Goal: Transaction & Acquisition: Purchase product/service

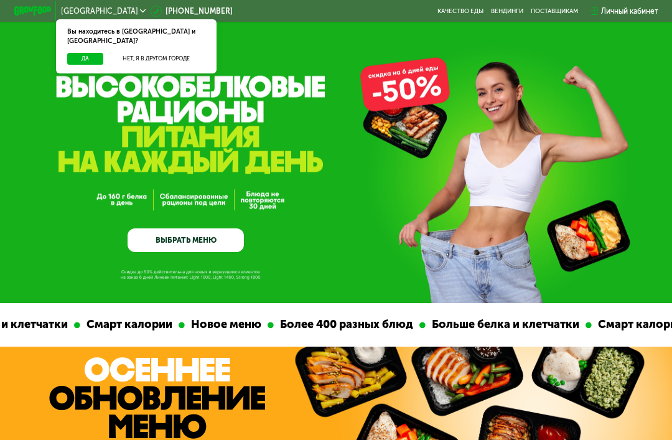
click at [338, 187] on div "GrowFood — доставка правильного питания ВЫБРАТЬ МЕНЮ" at bounding box center [336, 179] width 672 height 144
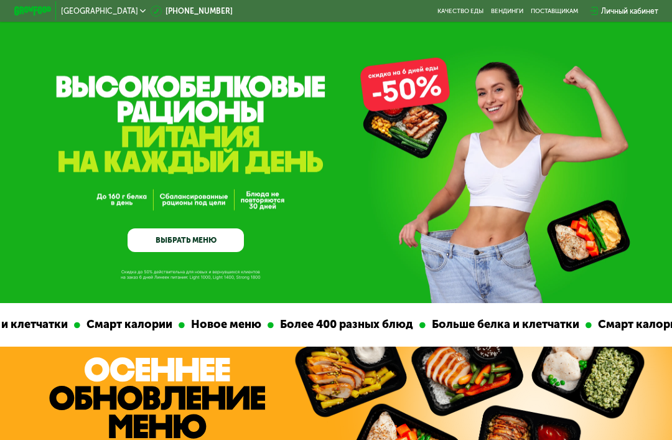
click at [215, 243] on link "ВЫБРАТЬ МЕНЮ" at bounding box center [186, 239] width 116 height 23
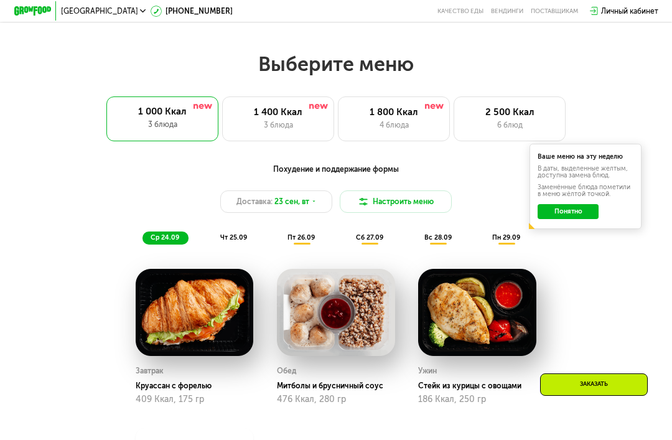
scroll to position [665, 0]
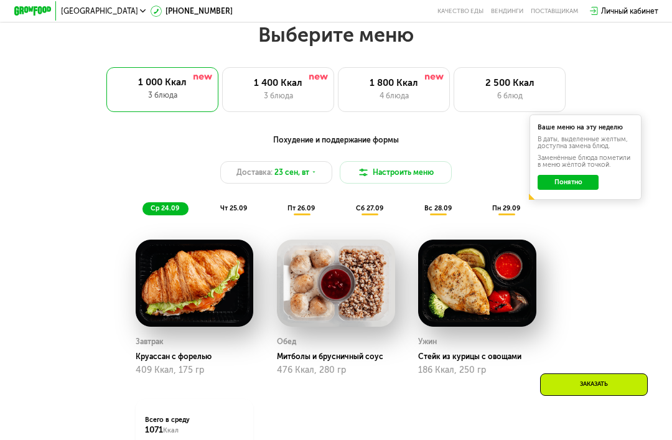
click at [579, 183] on button "Понятно" at bounding box center [568, 182] width 61 height 15
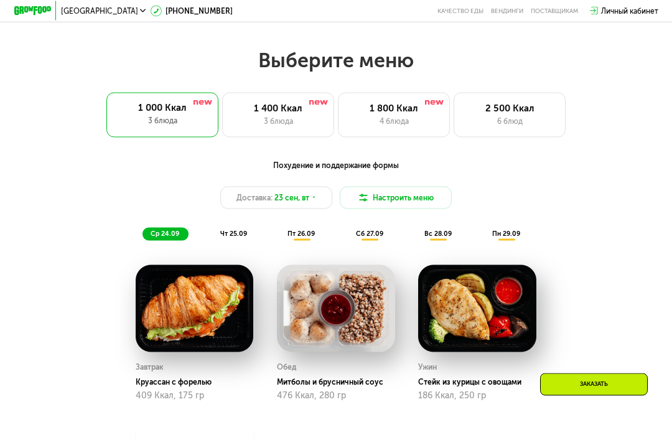
scroll to position [607, 0]
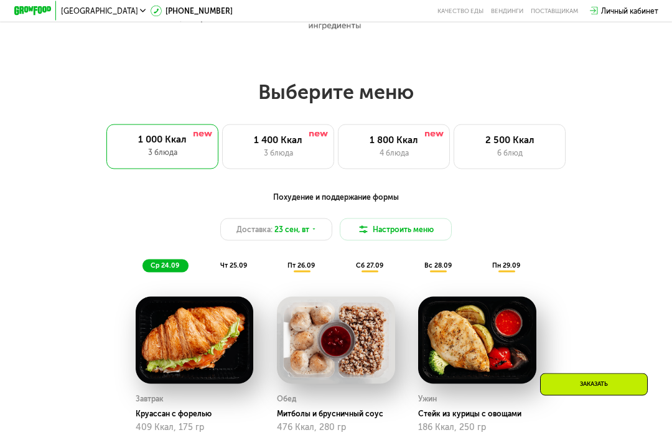
click at [285, 155] on div "3 блюда" at bounding box center [278, 152] width 92 height 11
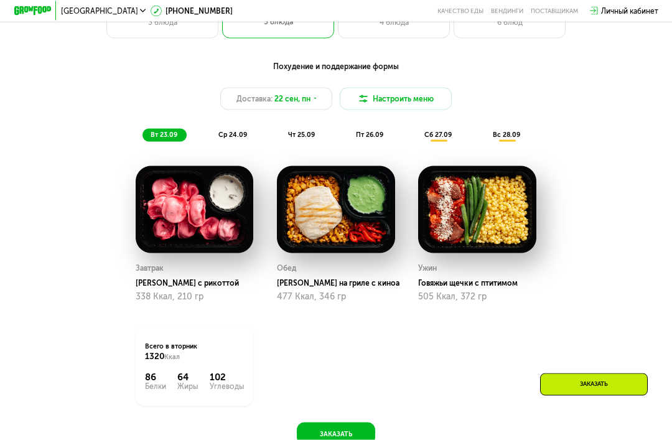
scroll to position [709, 0]
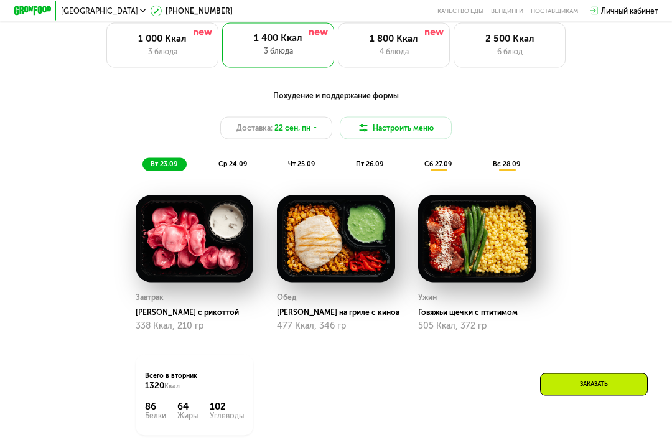
click at [402, 52] on div "4 блюда" at bounding box center [394, 51] width 92 height 11
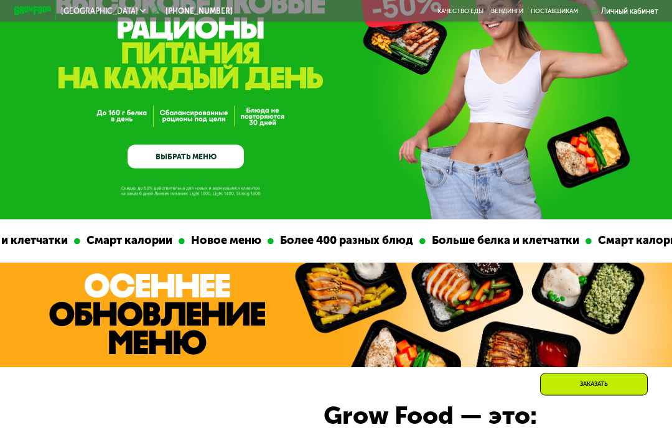
scroll to position [83, 0]
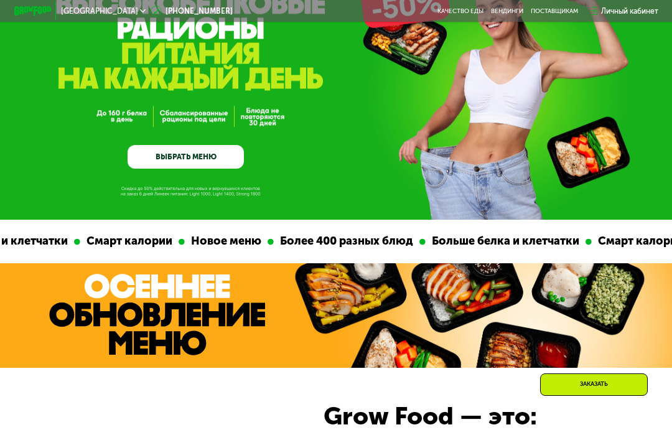
click at [467, 230] on div "Смарт калории Новое меню Более 400 разных блюд Больше белка и клетчатки" at bounding box center [242, 242] width 511 height 44
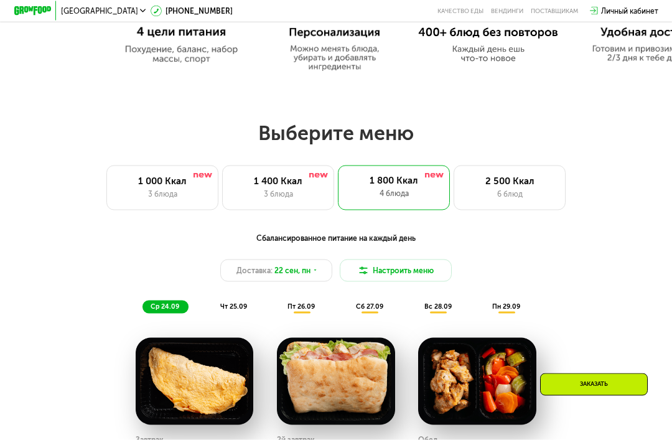
scroll to position [558, 0]
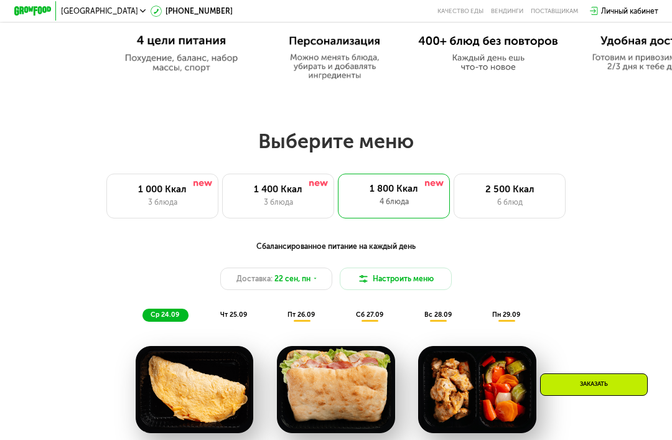
click at [432, 281] on button "Настроить меню" at bounding box center [396, 279] width 112 height 22
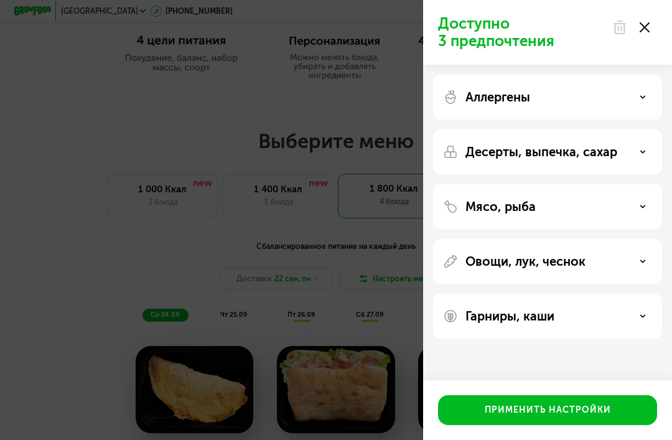
click at [362, 258] on div "Доступно 3 предпочтения Аллергены Десерты, выпечка, сахар Мясо, рыба Овощи, лук…" at bounding box center [336, 220] width 672 height 440
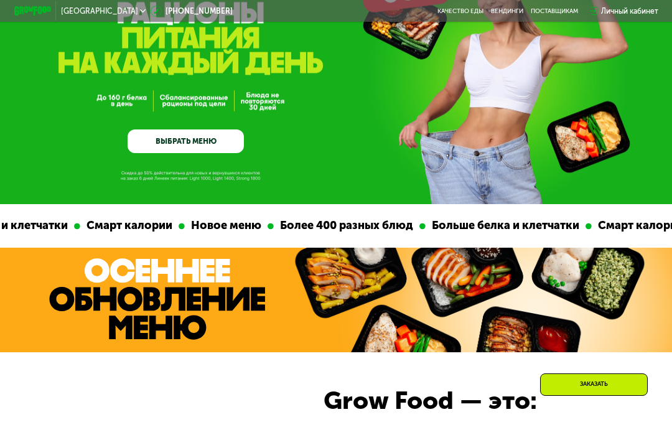
scroll to position [75, 0]
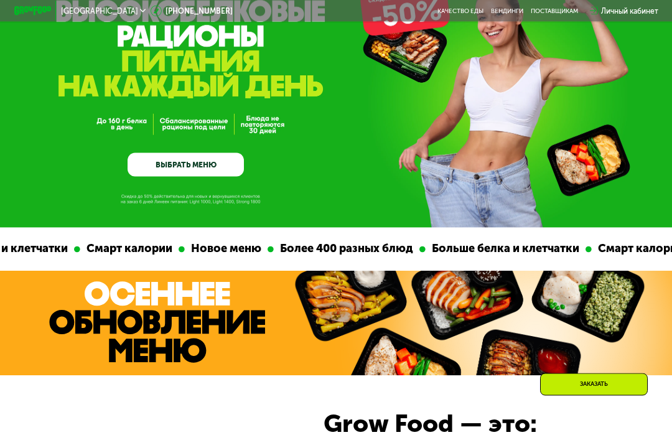
click at [427, 310] on img at bounding box center [470, 323] width 358 height 105
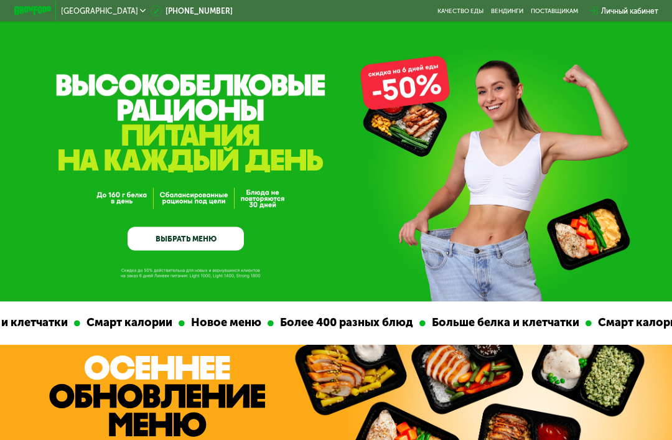
scroll to position [0, 0]
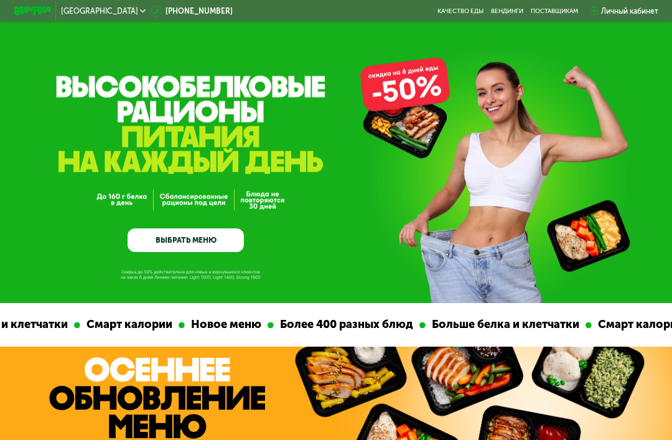
click at [209, 236] on link "ВЫБРАТЬ МЕНЮ" at bounding box center [186, 239] width 116 height 23
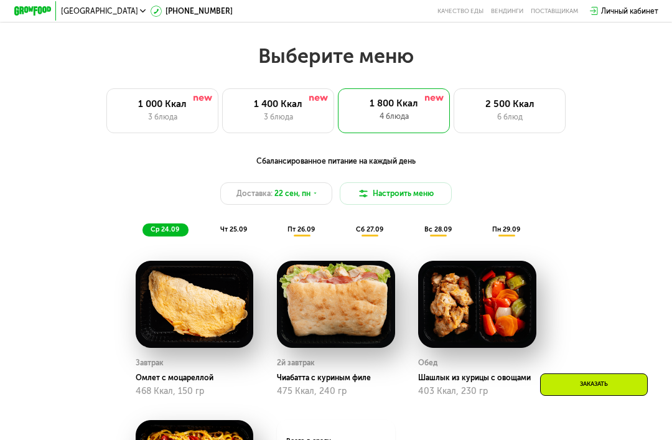
scroll to position [665, 0]
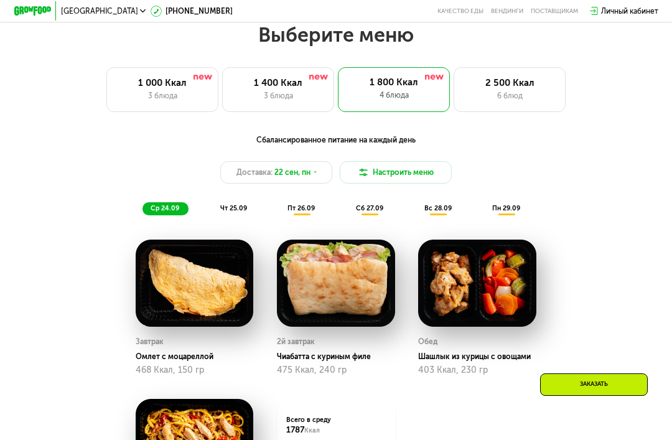
click at [513, 100] on div "6 блюд" at bounding box center [510, 95] width 92 height 11
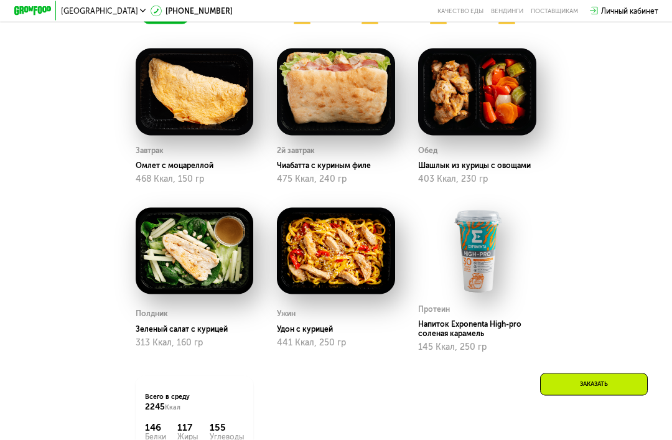
scroll to position [857, 0]
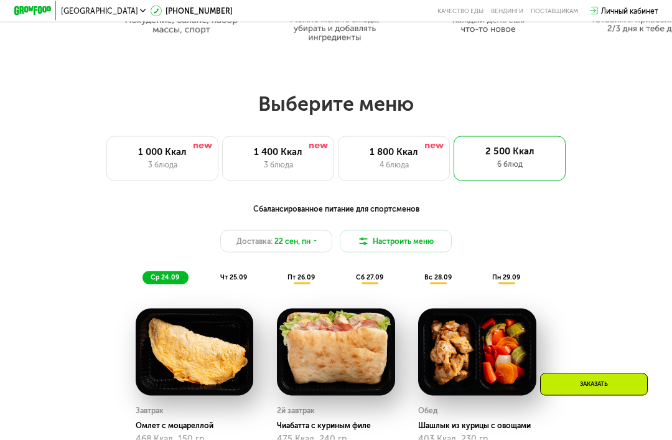
click at [415, 156] on div "1 800 Ккал" at bounding box center [394, 151] width 92 height 11
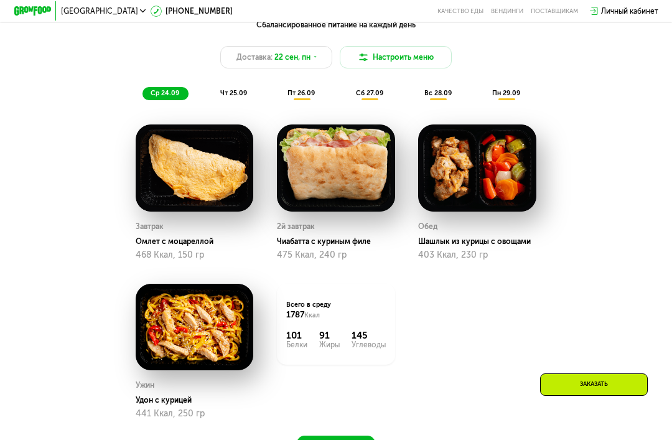
scroll to position [780, 0]
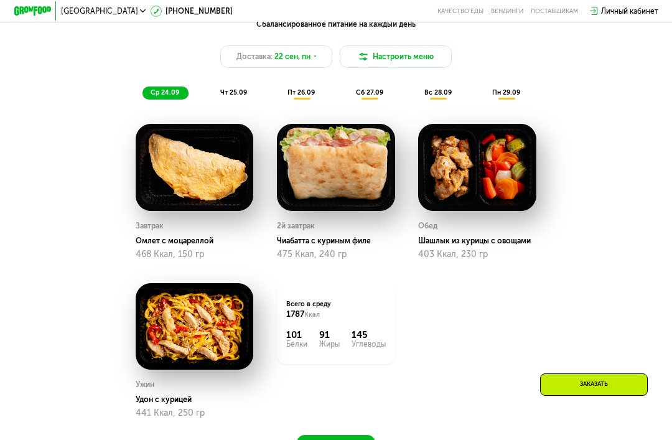
click at [226, 93] on span "чт 25.09" at bounding box center [233, 92] width 27 height 8
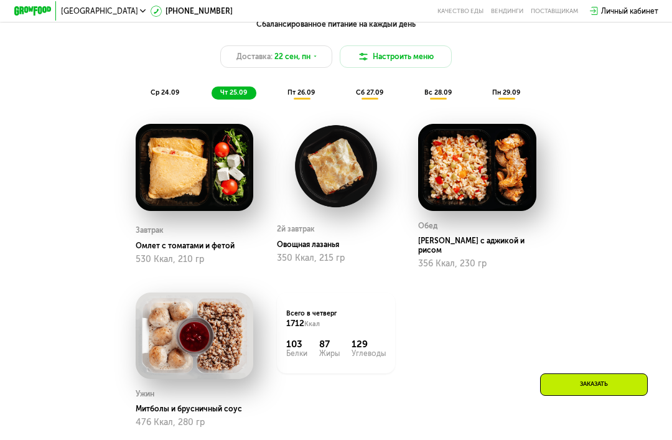
click at [299, 96] on div "пт 26.09" at bounding box center [301, 92] width 45 height 13
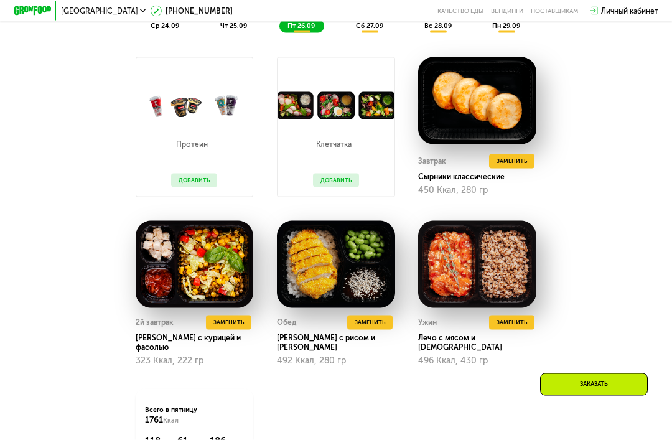
scroll to position [847, 0]
click at [200, 248] on img at bounding box center [195, 263] width 118 height 87
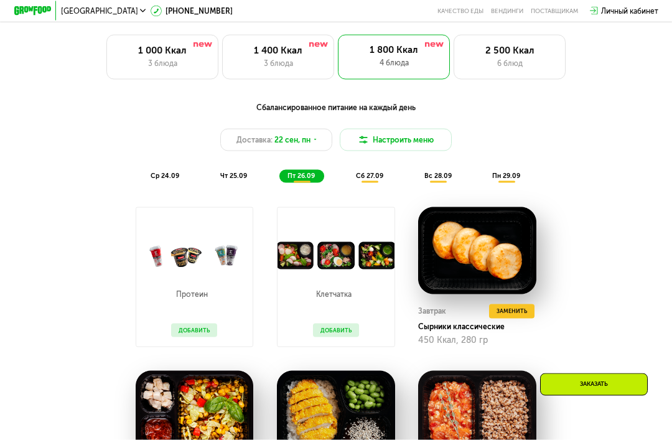
click at [385, 179] on div "сб 27.09" at bounding box center [370, 176] width 45 height 13
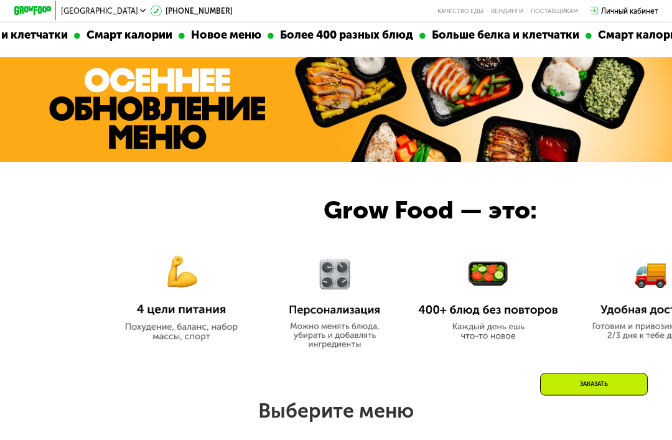
scroll to position [284, 0]
